Goal: Find specific page/section: Find specific page/section

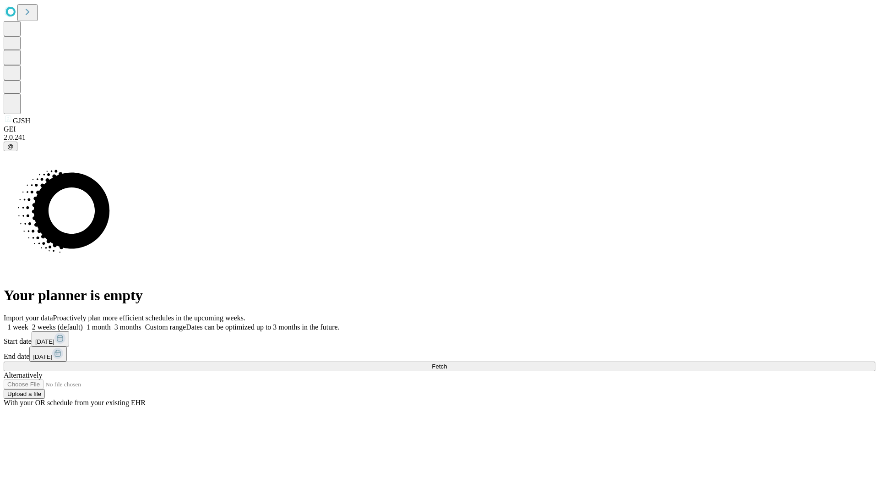
click at [447, 363] on span "Fetch" at bounding box center [439, 366] width 15 height 7
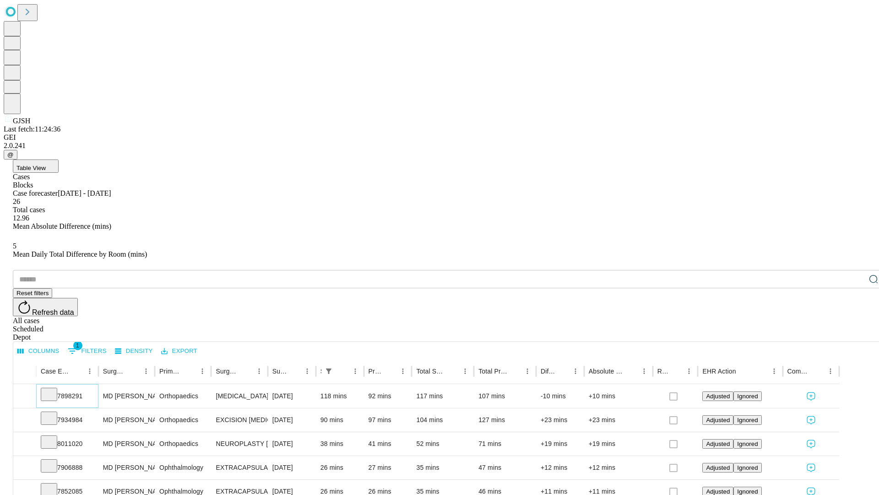
click at [54, 389] on icon at bounding box center [48, 393] width 9 height 9
